Goal: Navigation & Orientation: Go to known website

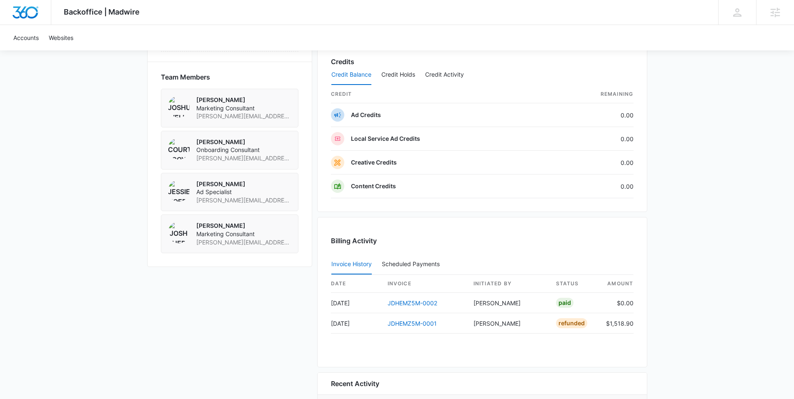
scroll to position [586, 0]
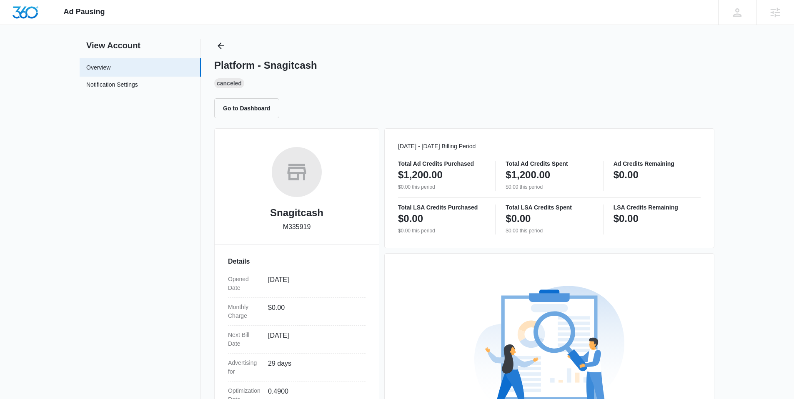
scroll to position [27, 0]
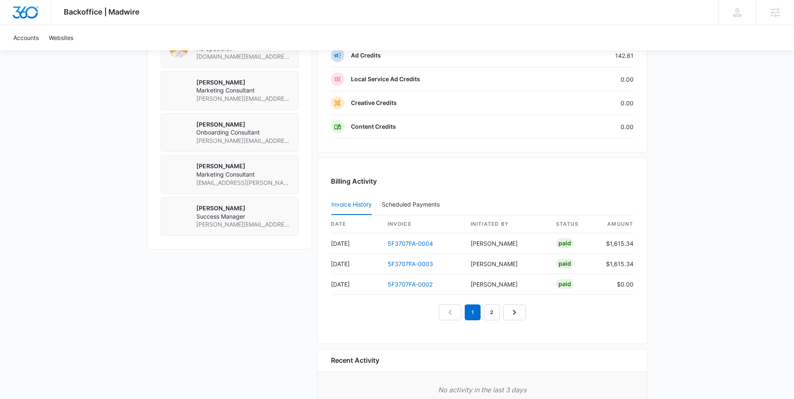
scroll to position [656, 0]
